Goal: Information Seeking & Learning: Learn about a topic

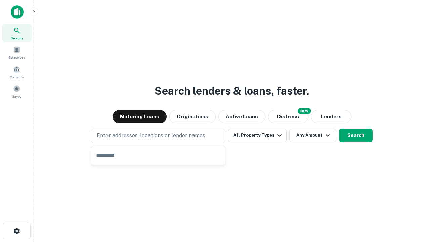
type input "**********"
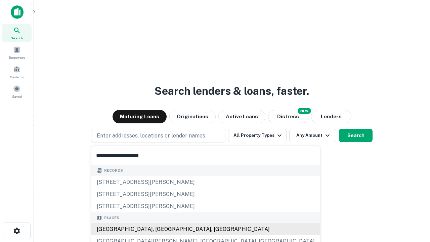
click at [161, 229] on div "Santa Monica, CA, USA" at bounding box center [205, 229] width 229 height 12
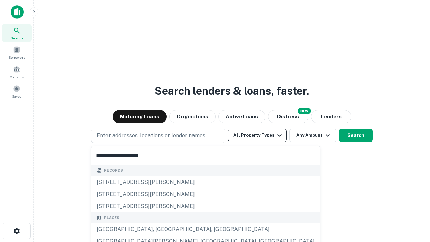
click at [258, 136] on button "All Property Types" at bounding box center [257, 135] width 59 height 13
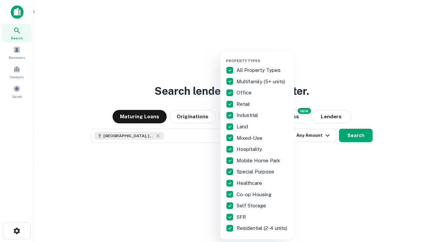
click at [263, 56] on button "button" at bounding box center [263, 56] width 74 height 0
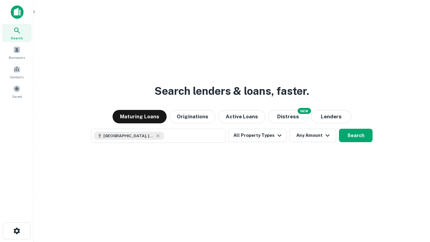
scroll to position [11, 0]
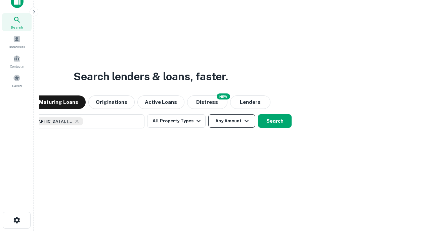
click at [209, 114] on button "Any Amount" at bounding box center [232, 120] width 47 height 13
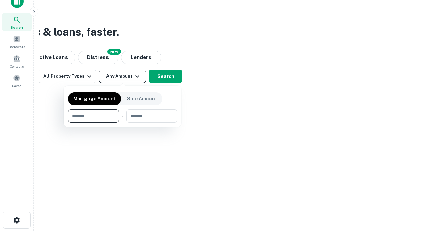
type input "*******"
click at [123, 123] on button "button" at bounding box center [123, 123] width 110 height 0
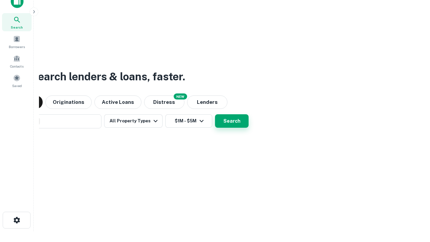
click at [215, 114] on button "Search" at bounding box center [232, 120] width 34 height 13
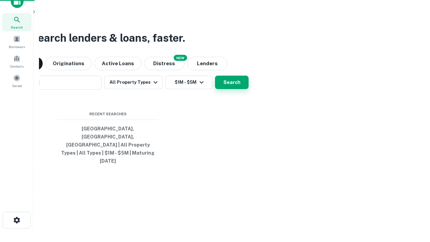
scroll to position [18, 190]
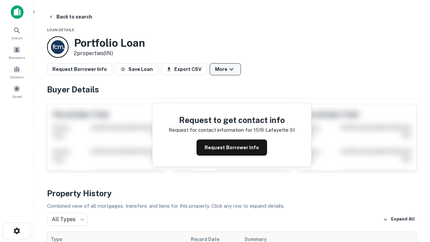
click at [225, 69] on button "More" at bounding box center [225, 69] width 31 height 12
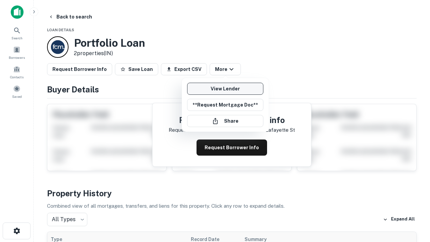
click at [225, 89] on link "View Lender" at bounding box center [225, 89] width 76 height 12
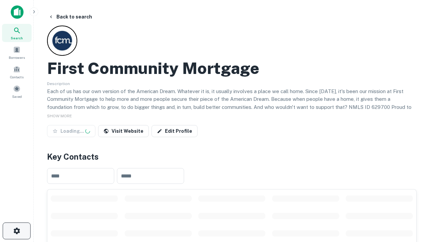
click at [16, 231] on icon "button" at bounding box center [17, 231] width 8 height 8
